Goal: Communication & Community: Connect with others

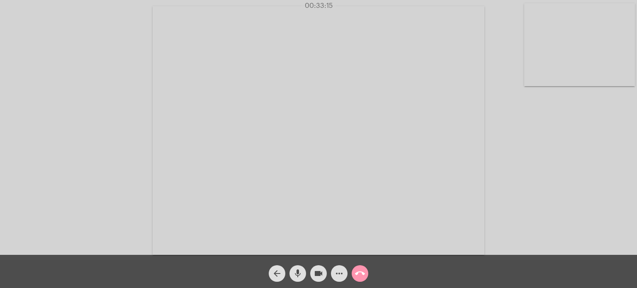
click at [19, 34] on div "Acessando Câmera e Microfone..." at bounding box center [319, 129] width 636 height 255
click at [20, 34] on div "Acessando Câmera e Microfone..." at bounding box center [319, 129] width 636 height 255
click at [27, 35] on div "Acessando Câmera e Microfone..." at bounding box center [319, 129] width 636 height 255
click at [230, 56] on video at bounding box center [319, 130] width 332 height 249
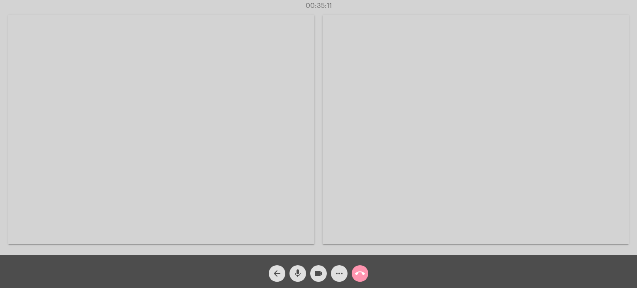
click at [213, 64] on video at bounding box center [161, 129] width 306 height 229
click at [524, 165] on div "Acessando Câmera e Microfone..." at bounding box center [319, 129] width 636 height 255
click at [363, 277] on mat-icon "call_end" at bounding box center [360, 274] width 10 height 10
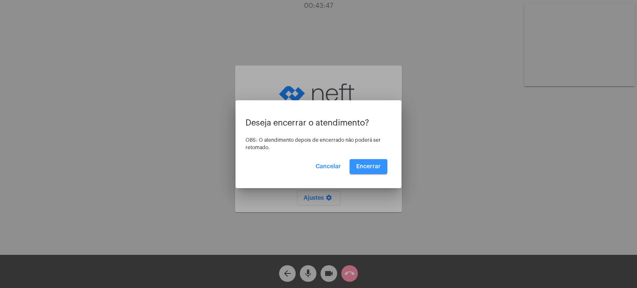
click at [374, 164] on span "Encerrar" at bounding box center [368, 167] width 24 height 6
